Goal: Task Accomplishment & Management: Complete application form

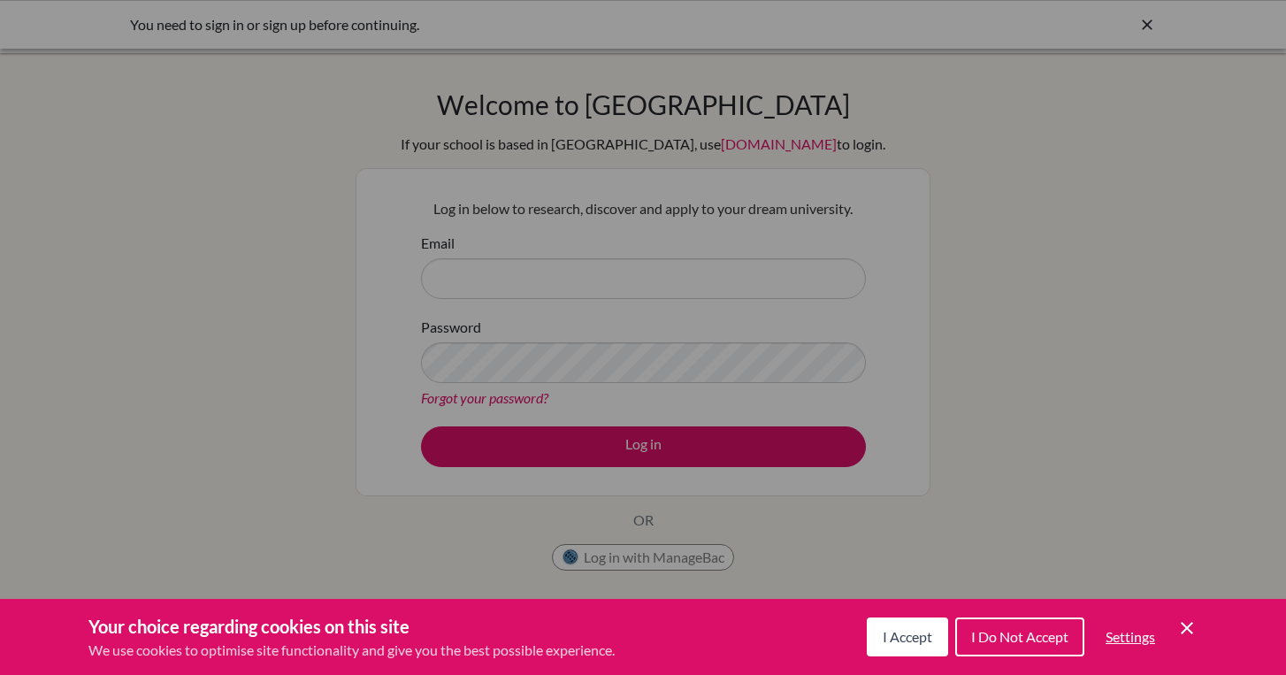
click at [907, 628] on span "I Accept" at bounding box center [908, 636] width 50 height 17
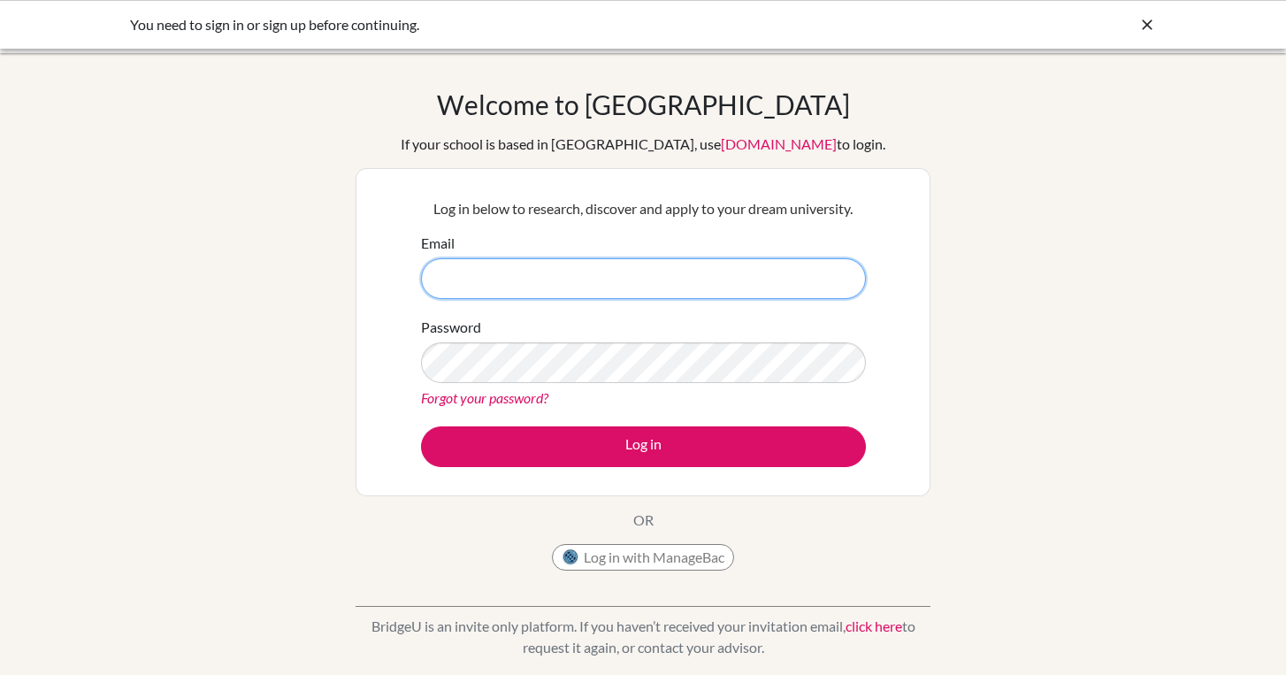
click at [693, 290] on input "Email" at bounding box center [643, 278] width 445 height 41
type input "6"
type input "[EMAIL_ADDRESS][DOMAIN_NAME]"
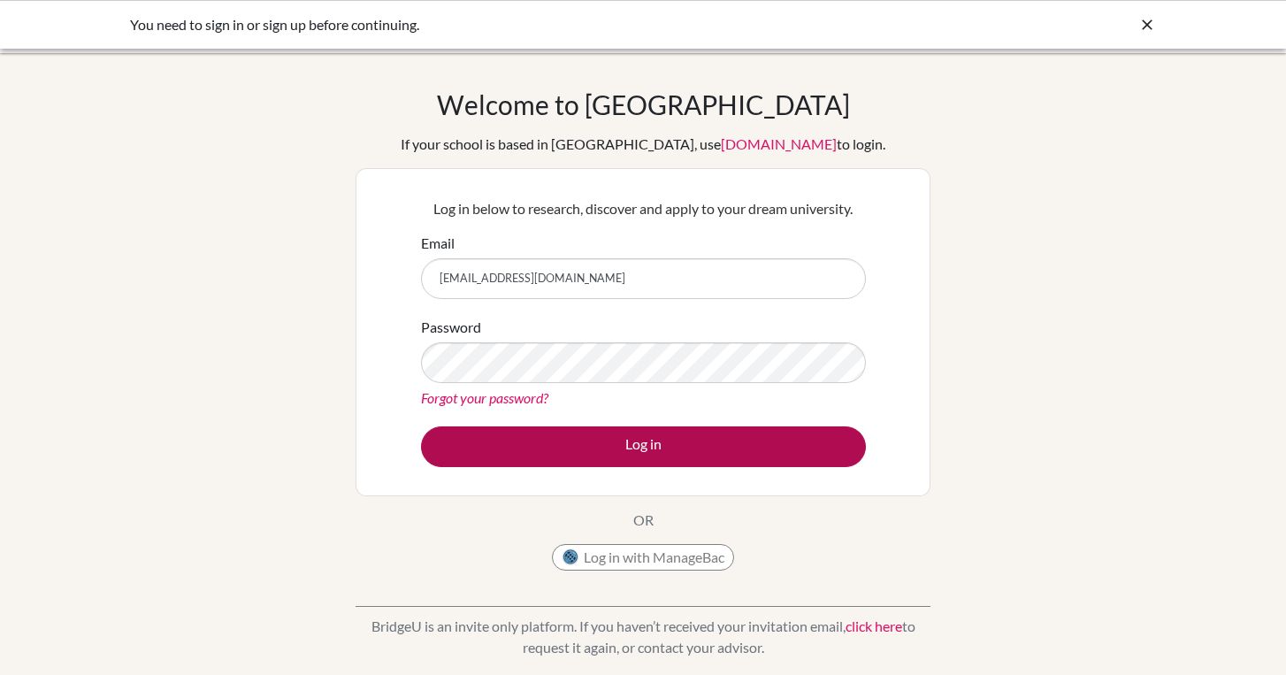
click at [525, 432] on button "Log in" at bounding box center [643, 446] width 445 height 41
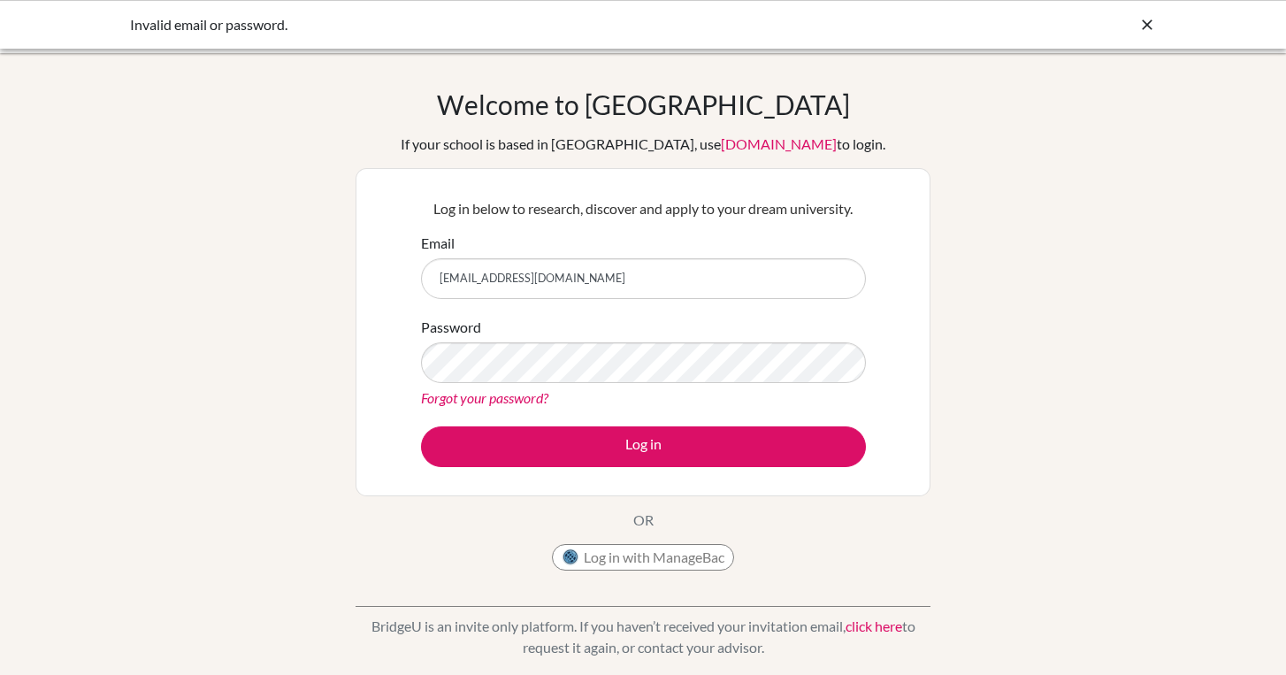
click at [731, 228] on div "Log in below to research, discover and apply to your dream university. Email al…" at bounding box center [643, 332] width 467 height 291
click at [643, 446] on button "Log in" at bounding box center [643, 446] width 445 height 41
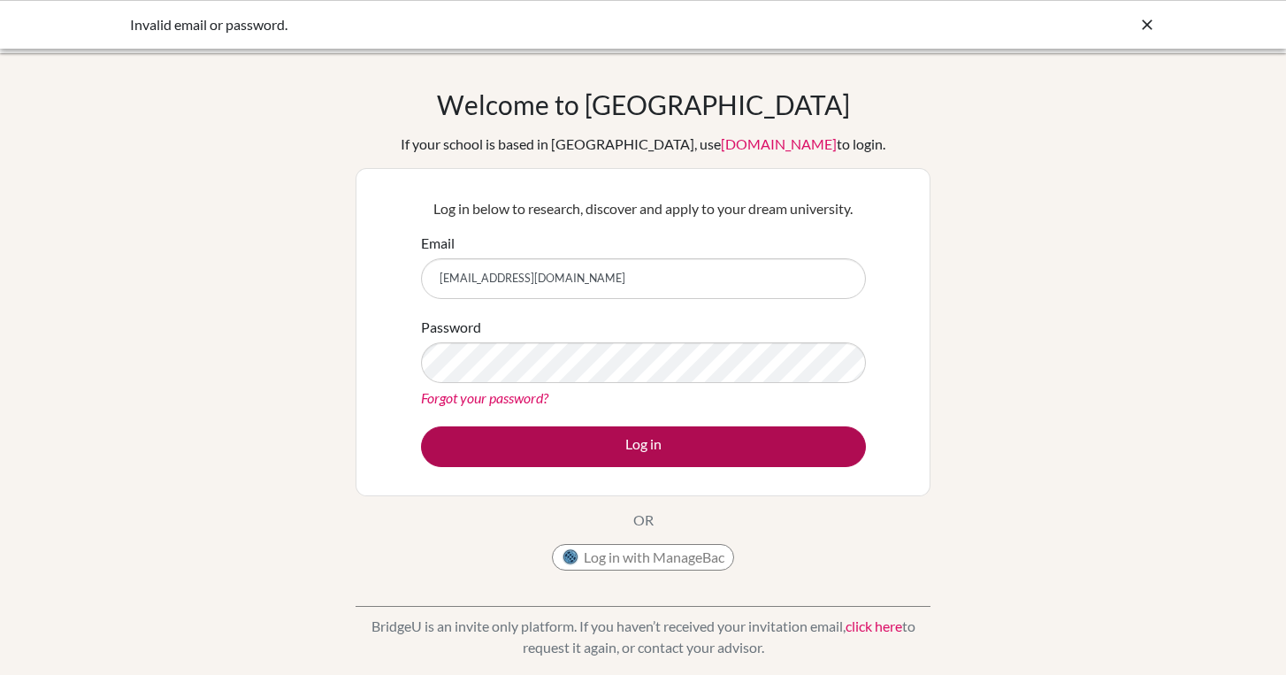
click at [601, 437] on button "Log in" at bounding box center [643, 446] width 445 height 41
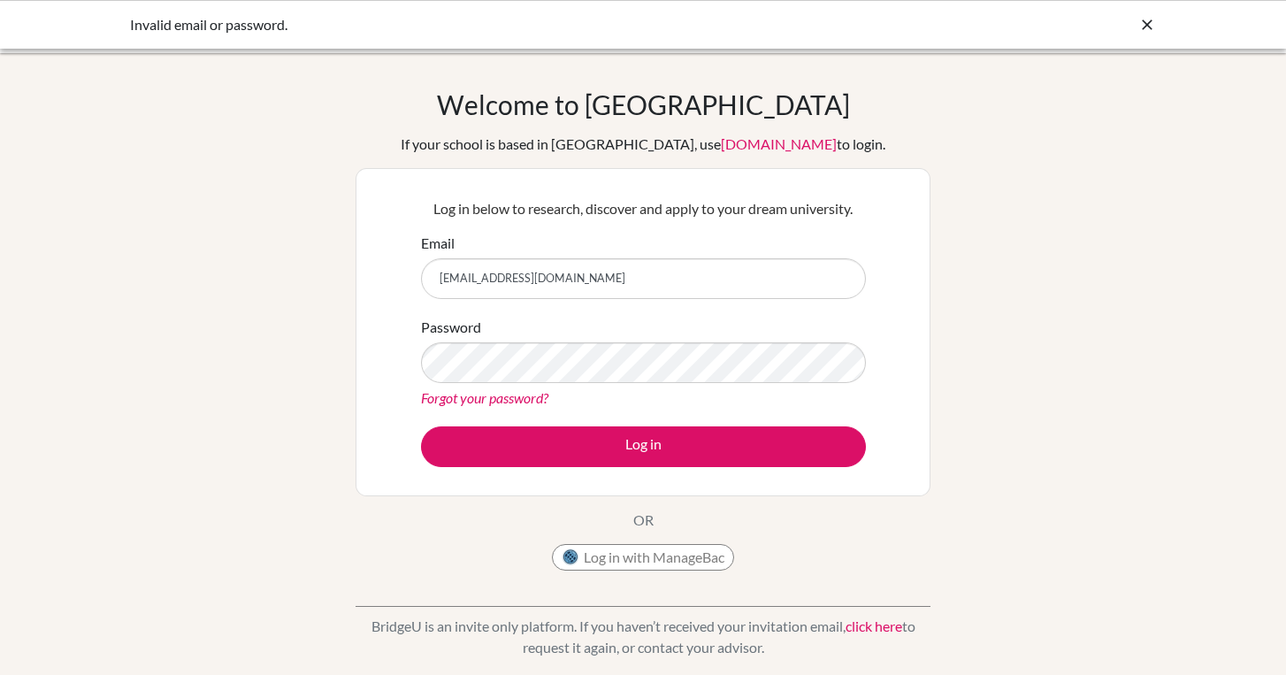
click at [572, 276] on input "[EMAIL_ADDRESS][DOMAIN_NAME]" at bounding box center [643, 278] width 445 height 41
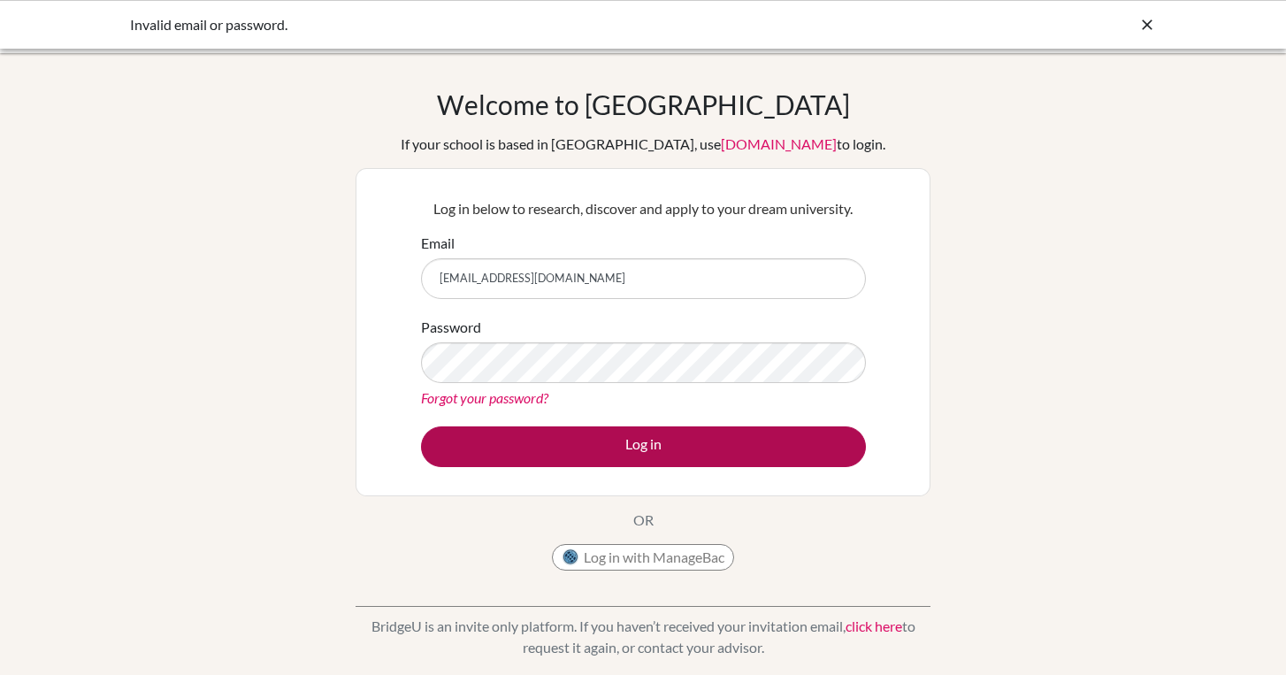
click at [629, 437] on button "Log in" at bounding box center [643, 446] width 445 height 41
click at [506, 438] on button "Log in" at bounding box center [643, 446] width 445 height 41
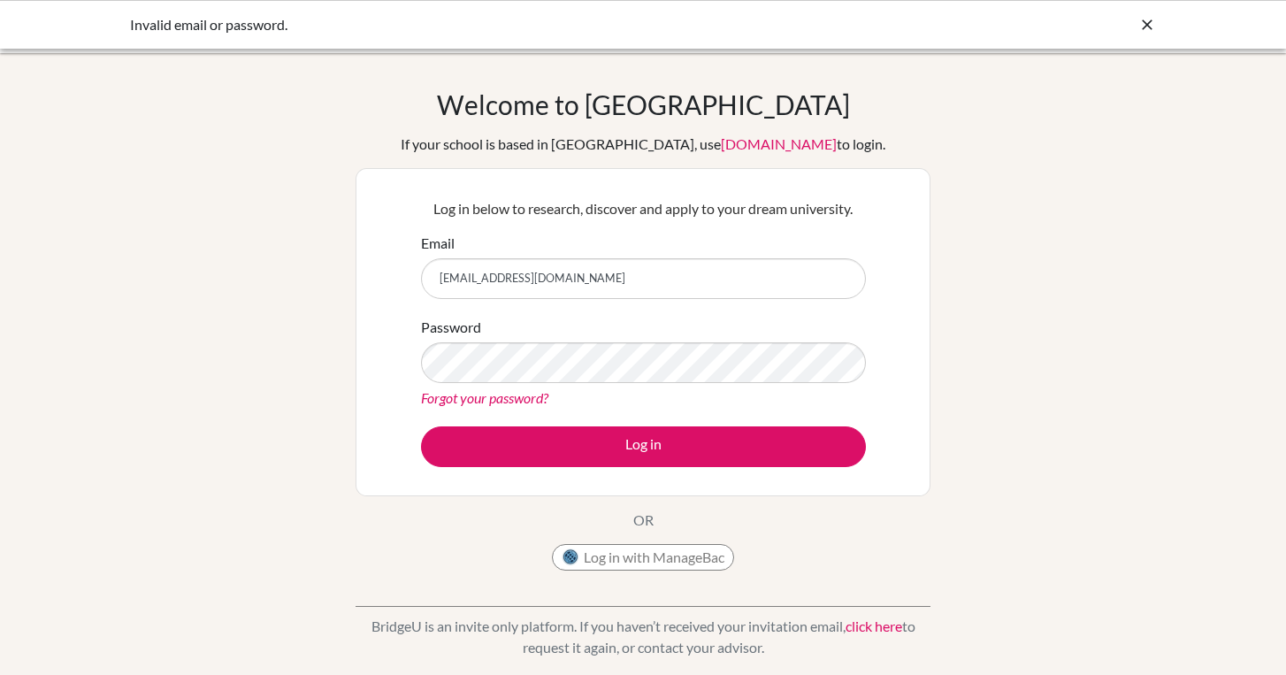
click at [1099, 187] on div "Welcome to [GEOGRAPHIC_DATA] If your school is based in [GEOGRAPHIC_DATA], use …" at bounding box center [643, 377] width 1286 height 578
